Goal: Find specific page/section: Find specific page/section

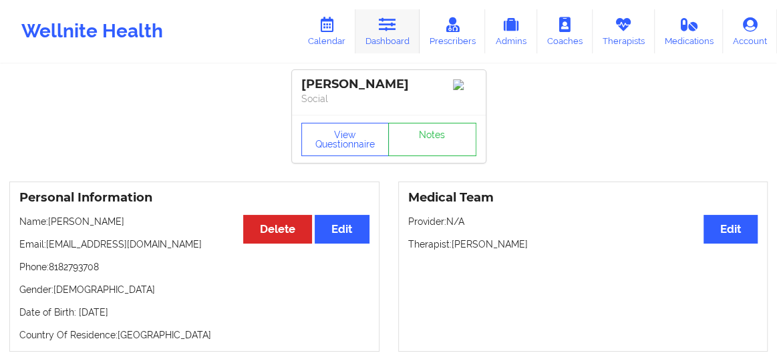
click at [387, 38] on link "Dashboard" at bounding box center [387, 31] width 64 height 44
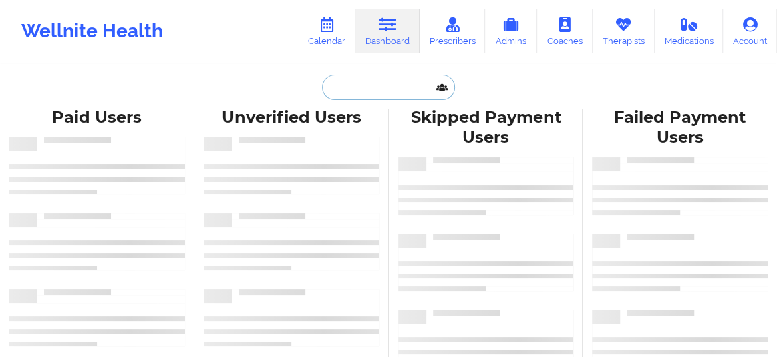
click at [387, 82] on input "text" at bounding box center [388, 87] width 132 height 25
paste input "[EMAIL_ADDRESS][DOMAIN_NAME]"
type input "[EMAIL_ADDRESS][DOMAIN_NAME]"
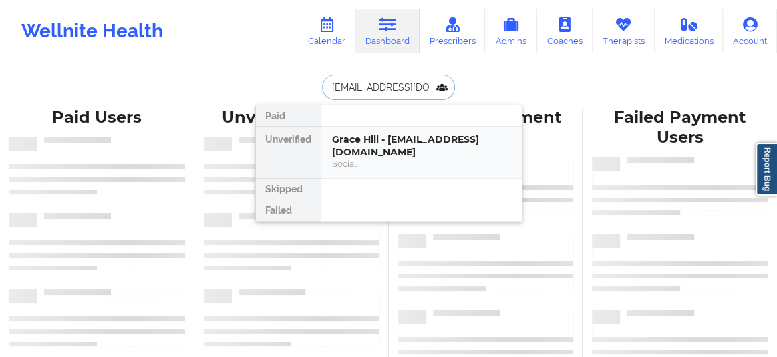
click at [371, 143] on div "Grace Hill - [EMAIL_ADDRESS][DOMAIN_NAME]" at bounding box center [421, 146] width 179 height 25
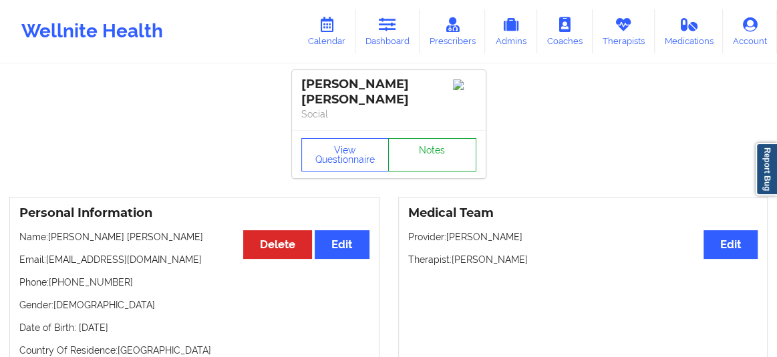
click at [413, 148] on link "Notes" at bounding box center [432, 154] width 88 height 33
